Goal: Find contact information: Find contact information

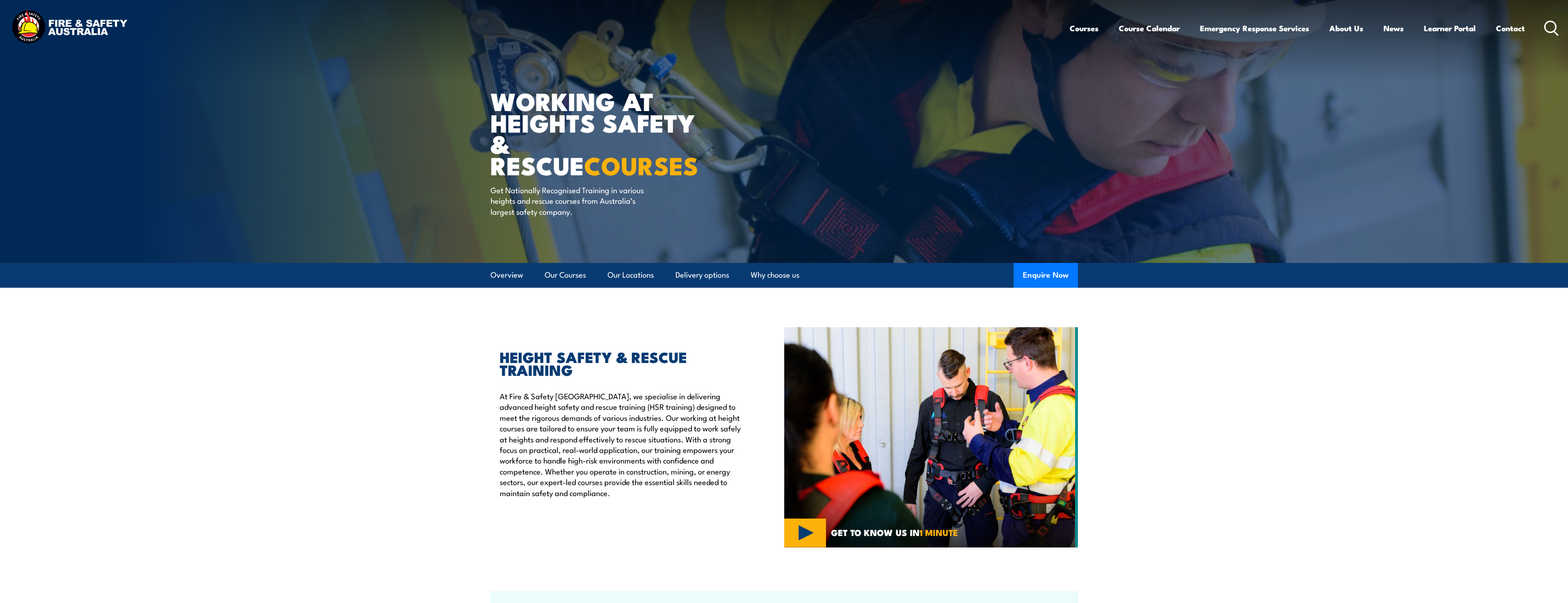
click at [1140, 365] on section "HEIGHT SAFETY & RESCUE TRAINING At Fire & Safety [GEOGRAPHIC_DATA], we speciali…" at bounding box center [784, 437] width 1568 height 220
click at [1132, 364] on section "HEIGHT SAFETY & RESCUE TRAINING At Fire & Safety [GEOGRAPHIC_DATA], we speciali…" at bounding box center [784, 437] width 1568 height 220
click at [1132, 364] on section "HEIGHT SAFETY & RESCUE TRAINING At Fire & Safety [GEOGRAPHIC_DATA], we speciali…" at bounding box center [784, 437] width 1568 height 220
click at [424, 406] on section "HEIGHT SAFETY & RESCUE TRAINING At Fire & Safety [GEOGRAPHIC_DATA], we speciali…" at bounding box center [784, 437] width 1568 height 220
